Goal: Task Accomplishment & Management: Manage account settings

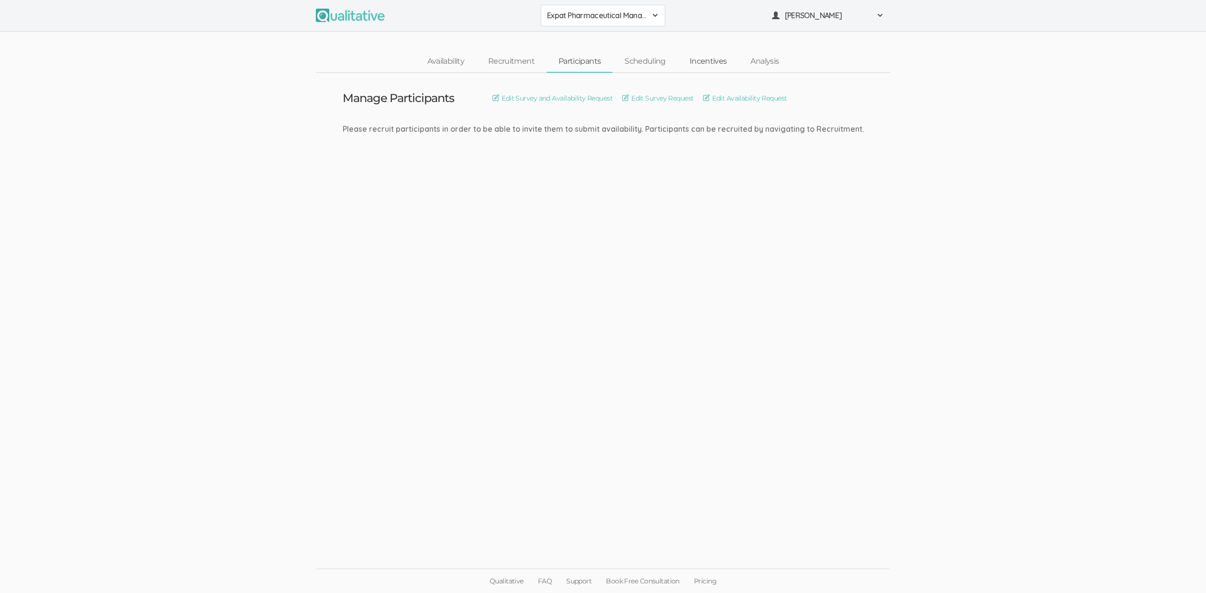
click at [718, 63] on link "Incentives" at bounding box center [708, 61] width 61 height 21
click at [729, 64] on link "Incentives" at bounding box center [708, 61] width 61 height 21
click at [555, 96] on link "Set Incentive" at bounding box center [565, 98] width 49 height 11
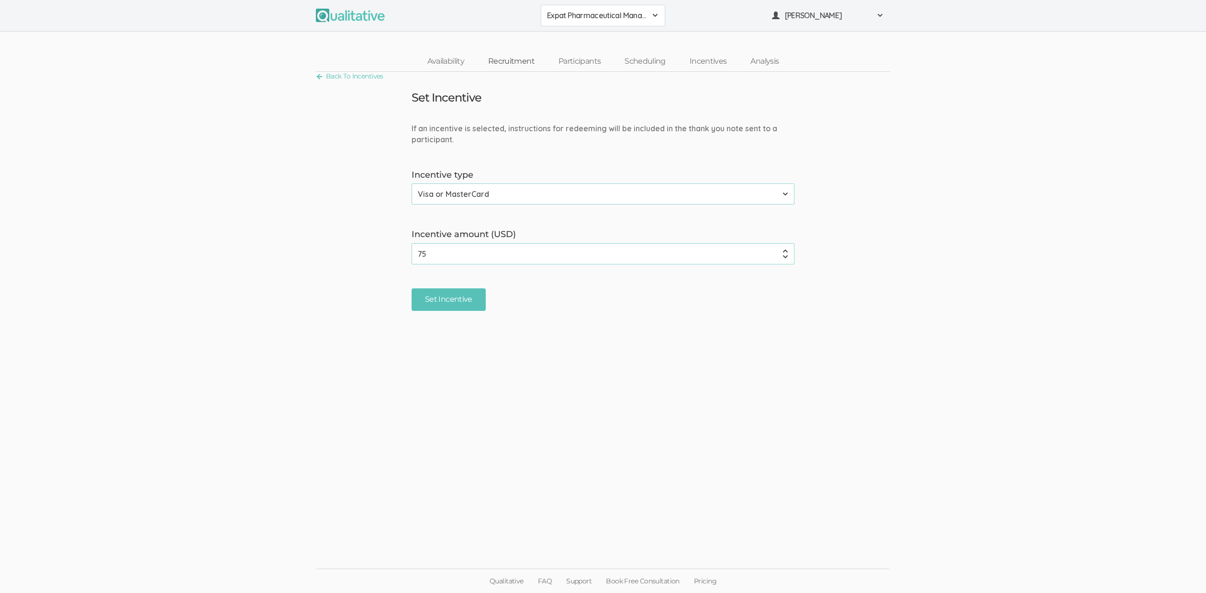
click at [502, 66] on link "Recruitment" at bounding box center [511, 61] width 70 height 21
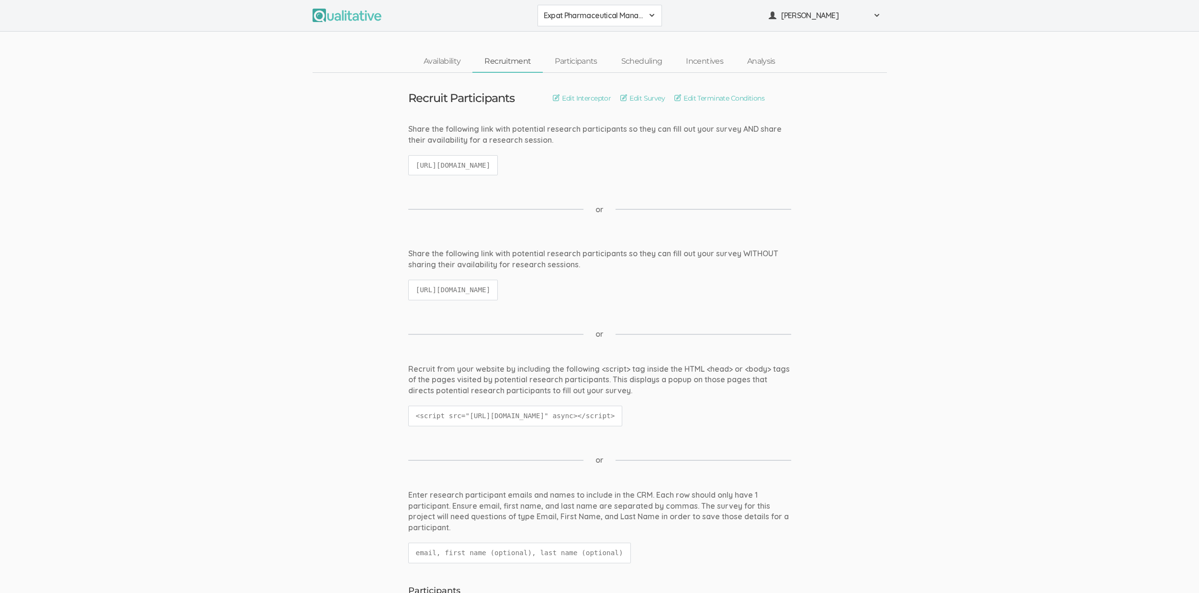
click at [303, 168] on ui-view "Share the following link with potential research participants so they can fill …" at bounding box center [599, 153] width 1199 height 61
click at [564, 56] on link "Participants" at bounding box center [576, 61] width 66 height 21
